Goal: Information Seeking & Learning: Learn about a topic

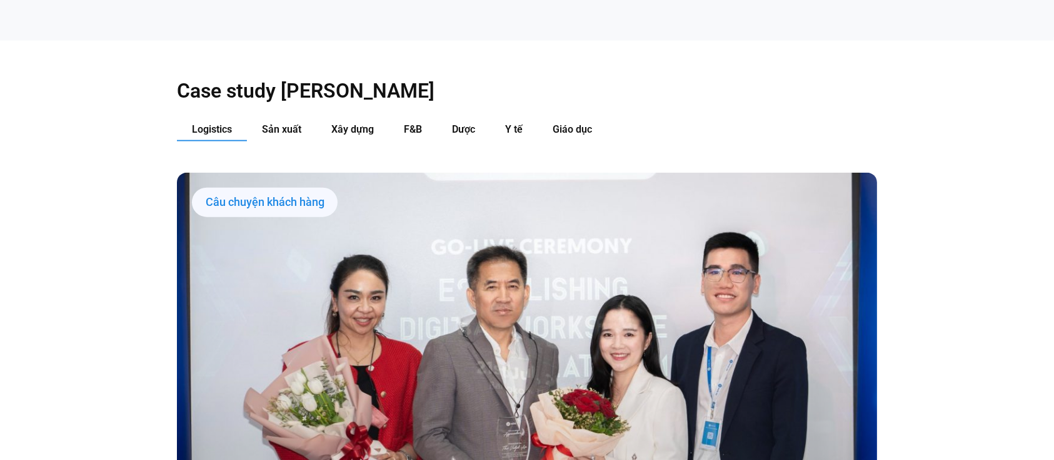
scroll to position [1401, 0]
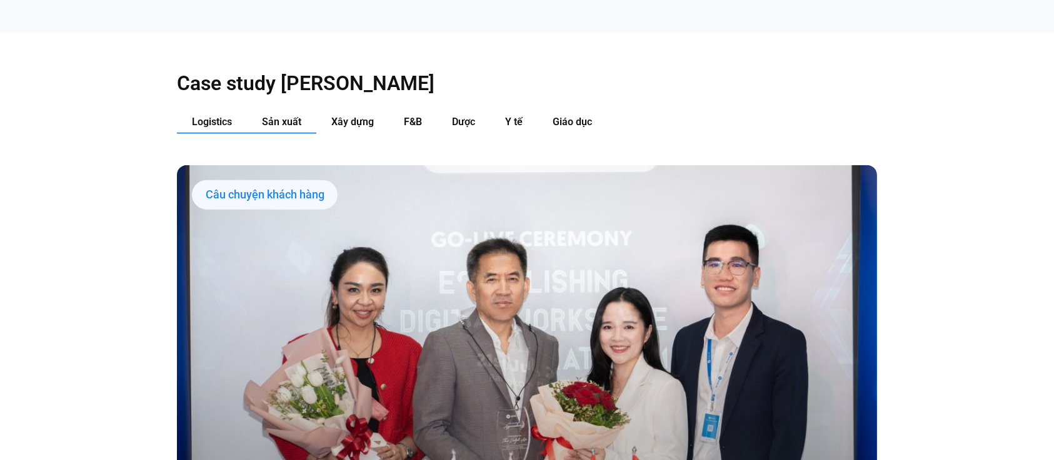
click at [290, 111] on button "Sản xuất" at bounding box center [281, 122] width 69 height 23
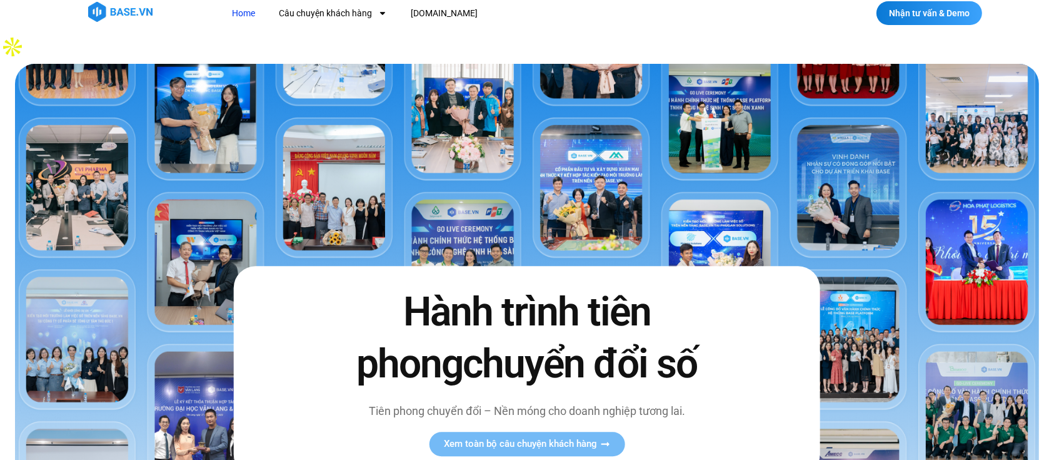
scroll to position [0, 0]
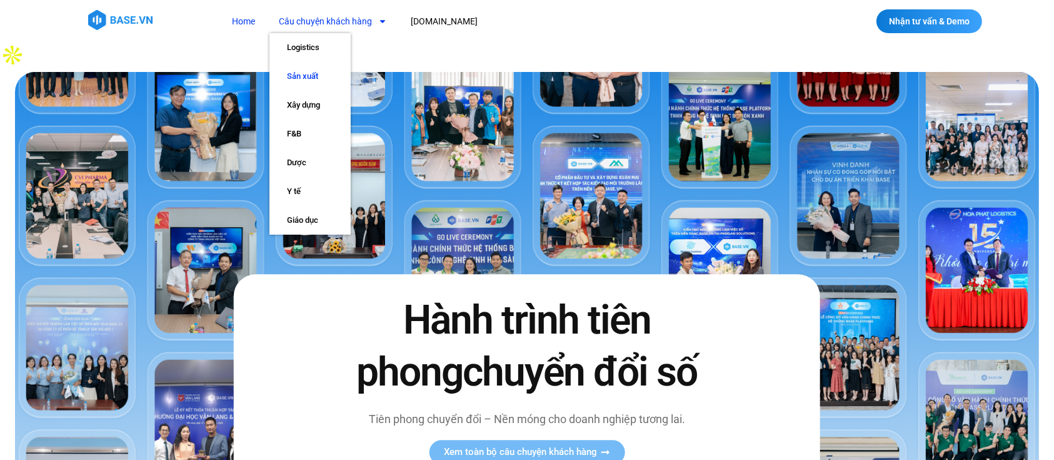
click at [325, 73] on link "Sản xuất" at bounding box center [310, 76] width 81 height 29
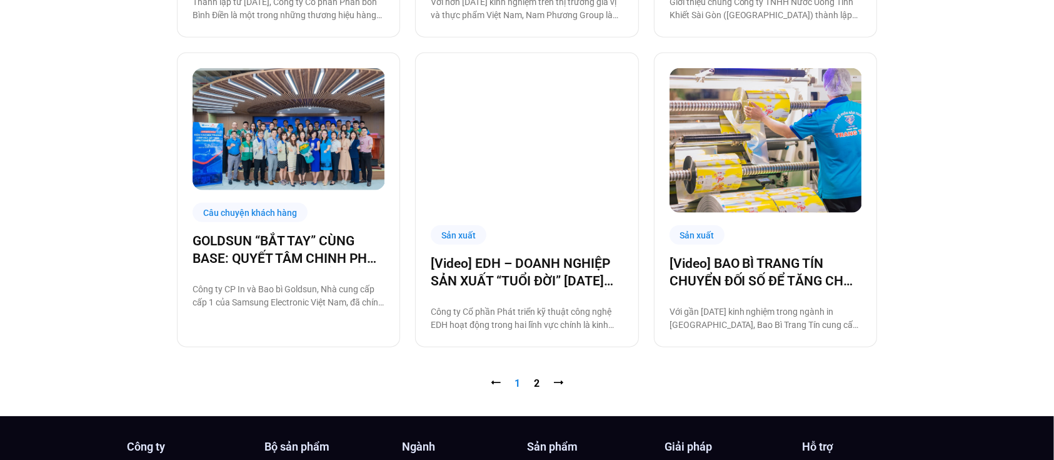
scroll to position [1299, 0]
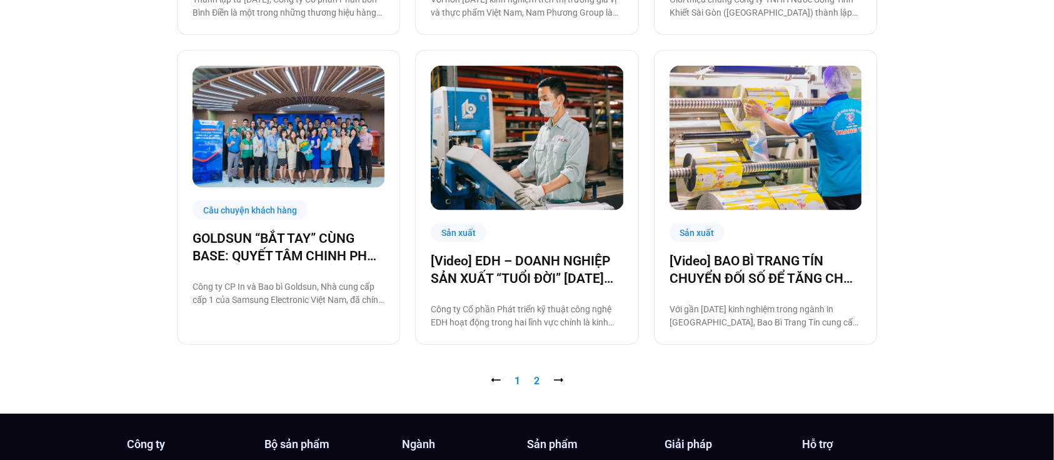
click at [535, 375] on link "Trang 2" at bounding box center [537, 381] width 6 height 12
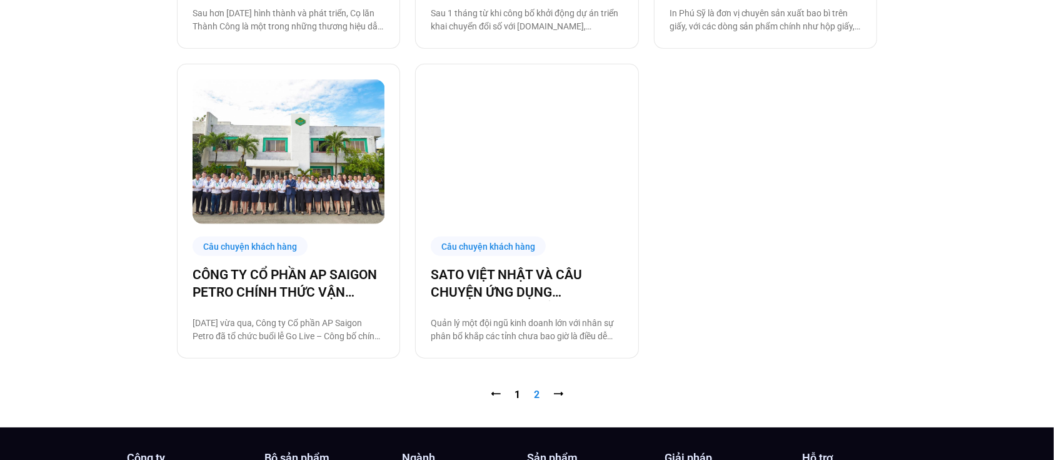
scroll to position [978, 0]
